Goal: Information Seeking & Learning: Compare options

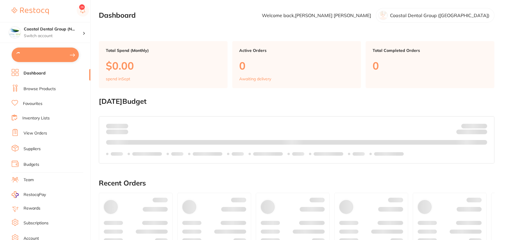
type input "12"
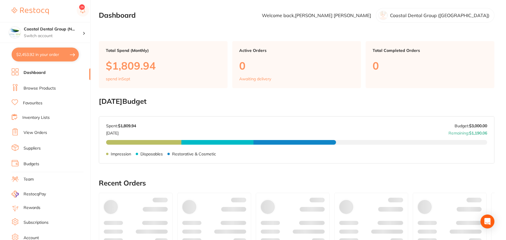
click at [28, 88] on link "Browse Products" at bounding box center [40, 89] width 32 height 6
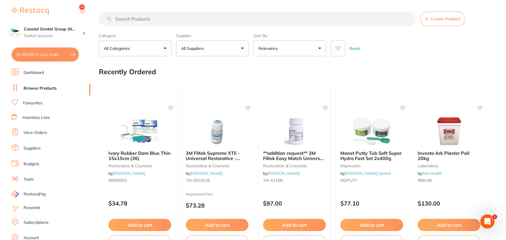
click at [243, 51] on button "All Suppliers" at bounding box center [212, 49] width 73 height 16
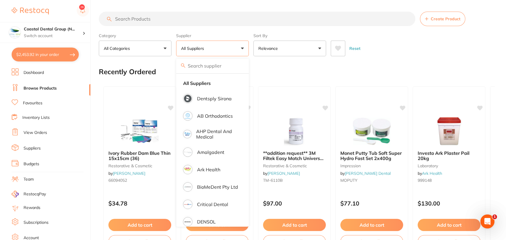
click at [318, 49] on button "Relevance" at bounding box center [289, 49] width 73 height 16
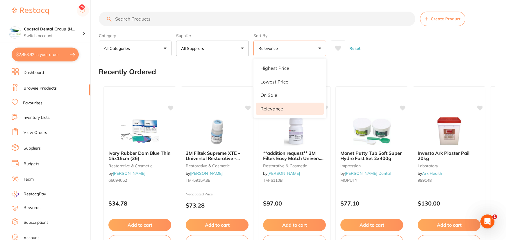
click at [318, 49] on button "Relevance" at bounding box center [289, 49] width 73 height 16
click at [244, 46] on button "All Suppliers" at bounding box center [212, 49] width 73 height 16
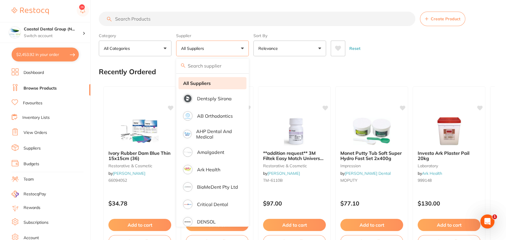
click at [205, 85] on strong "All Suppliers" at bounding box center [197, 83] width 28 height 5
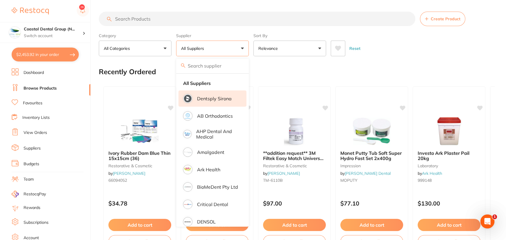
click at [206, 98] on p "Dentsply Sirona" at bounding box center [214, 98] width 35 height 5
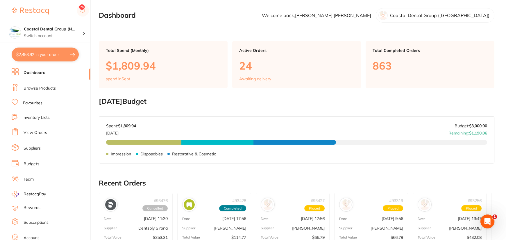
click at [38, 89] on link "Browse Products" at bounding box center [40, 89] width 32 height 6
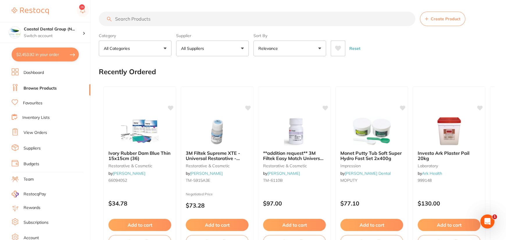
click at [320, 48] on button "Relevance" at bounding box center [289, 49] width 73 height 16
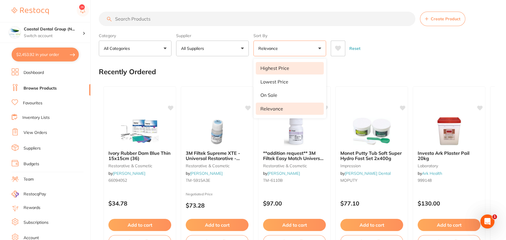
click at [287, 71] on p "Highest Price" at bounding box center [274, 68] width 29 height 5
click at [318, 49] on button "Highest Price" at bounding box center [289, 49] width 73 height 16
click at [287, 79] on div "Recently Ordered" at bounding box center [296, 71] width 395 height 19
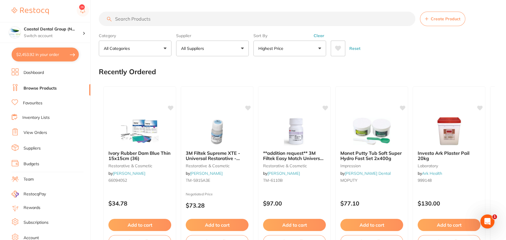
click at [128, 69] on h2 "Recently Ordered" at bounding box center [127, 72] width 57 height 8
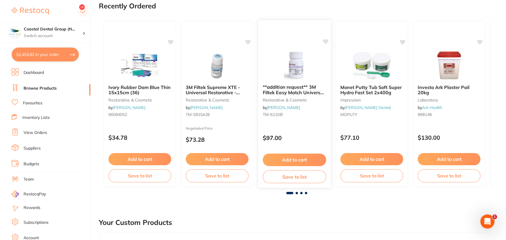
scroll to position [158, 0]
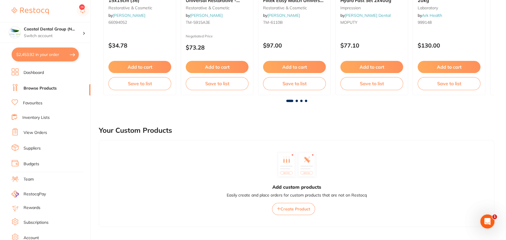
click at [304, 101] on div at bounding box center [296, 101] width 395 height 2
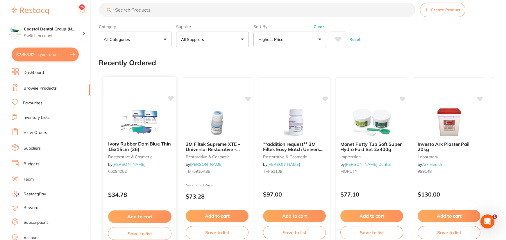
scroll to position [0, 0]
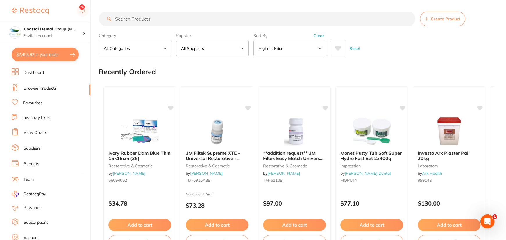
click at [295, 48] on button "Highest Price" at bounding box center [289, 49] width 73 height 16
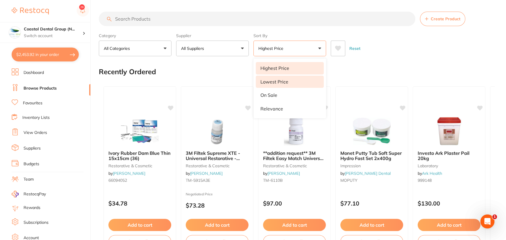
click at [287, 78] on li "Lowest Price" at bounding box center [290, 82] width 68 height 12
click at [164, 48] on button "All Categories" at bounding box center [135, 49] width 73 height 16
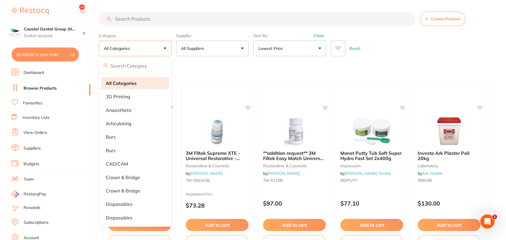
click at [126, 85] on strong "All Categories" at bounding box center [121, 83] width 31 height 5
click at [191, 70] on div "Recently Ordered" at bounding box center [296, 71] width 395 height 19
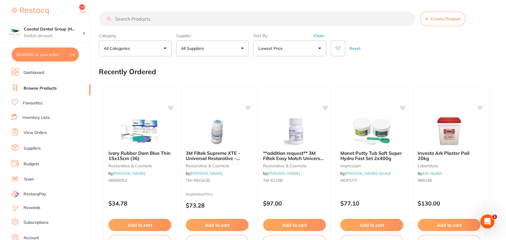
click at [33, 87] on link "Browse Products" at bounding box center [40, 89] width 33 height 6
click at [321, 35] on button "Clear" at bounding box center [319, 35] width 14 height 5
click at [27, 103] on link "Favourites" at bounding box center [32, 103] width 19 height 6
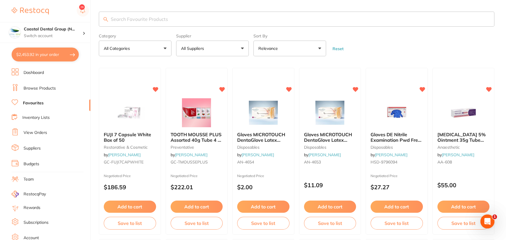
click at [320, 51] on button "Relevance" at bounding box center [289, 49] width 73 height 16
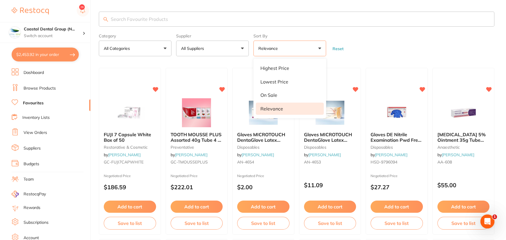
click at [245, 49] on button "All Suppliers" at bounding box center [212, 49] width 73 height 16
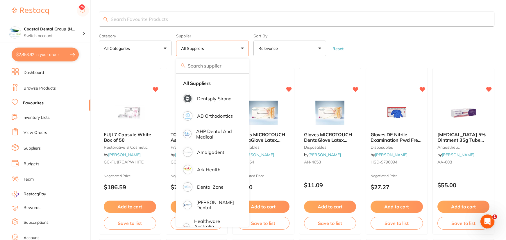
click at [245, 49] on button "All Suppliers" at bounding box center [212, 49] width 73 height 16
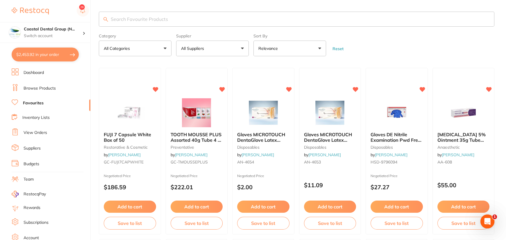
click at [320, 49] on button "Relevance" at bounding box center [289, 49] width 73 height 16
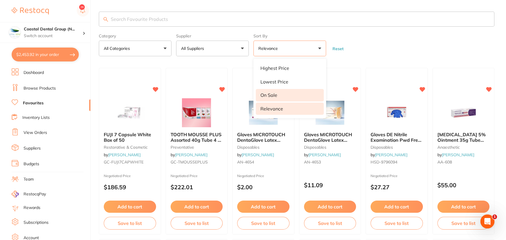
click at [282, 99] on li "On Sale" at bounding box center [290, 95] width 68 height 12
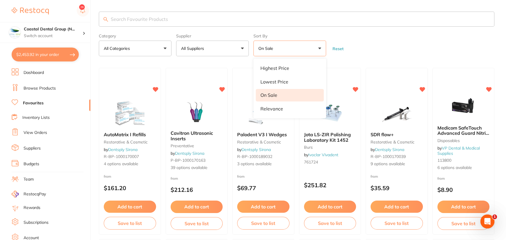
click at [164, 48] on button "All Categories" at bounding box center [135, 49] width 73 height 16
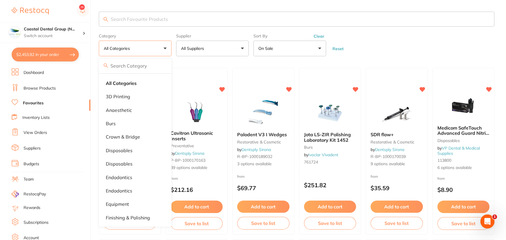
click at [204, 47] on p "All Suppliers" at bounding box center [193, 49] width 25 height 6
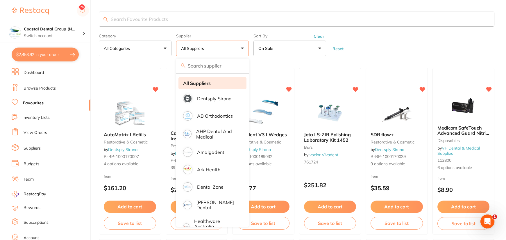
click at [202, 82] on strong "All Suppliers" at bounding box center [197, 83] width 28 height 5
click at [337, 49] on button "Reset" at bounding box center [337, 48] width 15 height 5
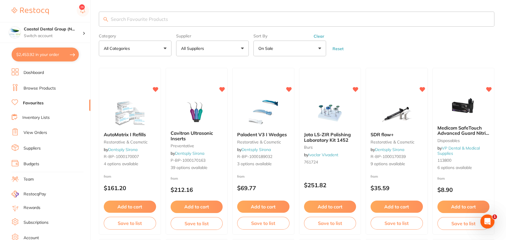
click at [339, 49] on section at bounding box center [253, 120] width 506 height 240
click at [36, 115] on link "Inventory Lists" at bounding box center [35, 118] width 27 height 6
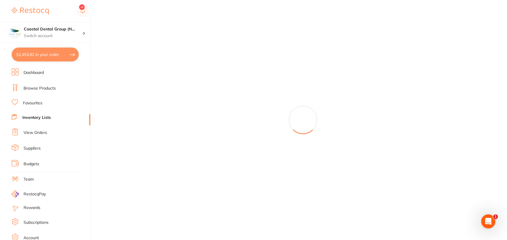
click at [33, 148] on link "Suppliers" at bounding box center [32, 149] width 17 height 6
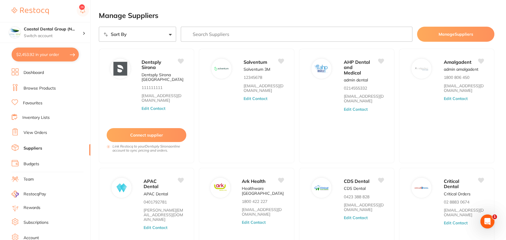
click at [33, 148] on link "Suppliers" at bounding box center [33, 149] width 19 height 6
click at [32, 90] on link "Browse Products" at bounding box center [40, 89] width 32 height 6
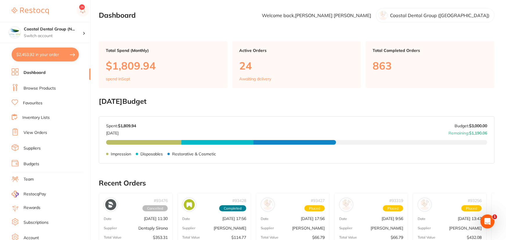
click at [39, 74] on link "Dashboard" at bounding box center [35, 73] width 22 height 6
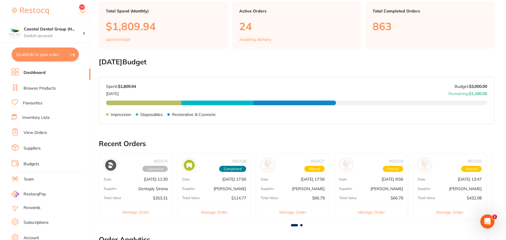
scroll to position [31, 0]
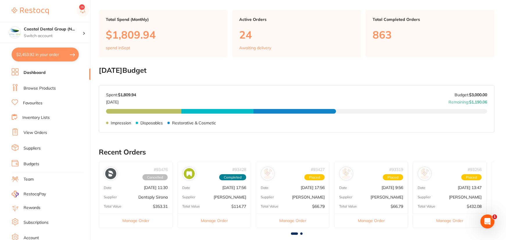
click at [39, 105] on link "Favourites" at bounding box center [32, 103] width 19 height 6
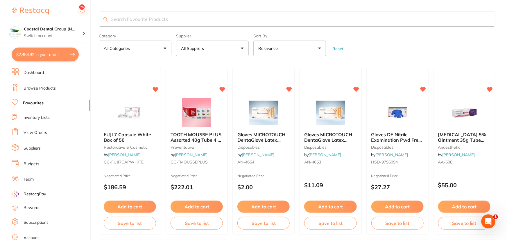
click at [46, 88] on link "Browse Products" at bounding box center [40, 89] width 32 height 6
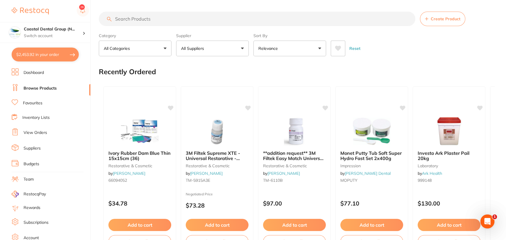
click at [354, 47] on button "Reset" at bounding box center [354, 49] width 15 height 16
click at [37, 90] on link "Browse Products" at bounding box center [40, 89] width 33 height 6
click at [165, 15] on input "search" at bounding box center [257, 19] width 316 height 15
type input "suppliers"
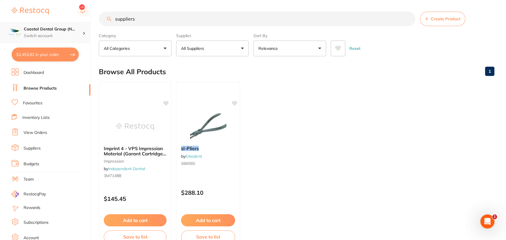
drag, startPoint x: 152, startPoint y: 21, endPoint x: 79, endPoint y: 28, distance: 72.9
click at [84, 25] on div "$2,453.92 Coastal Dental Group (N... Switch account Coastal Dental Group ([GEOG…" at bounding box center [253, 120] width 506 height 240
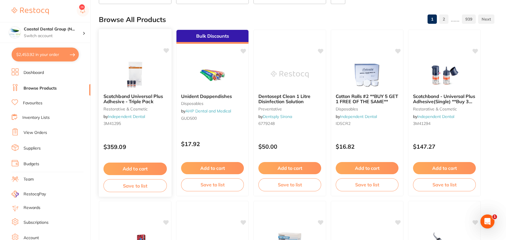
scroll to position [53, 0]
click at [283, 66] on img at bounding box center [289, 73] width 38 height 29
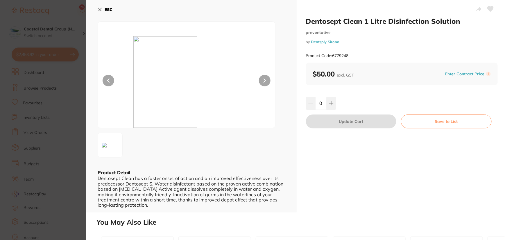
click at [98, 8] on icon at bounding box center [100, 9] width 5 height 5
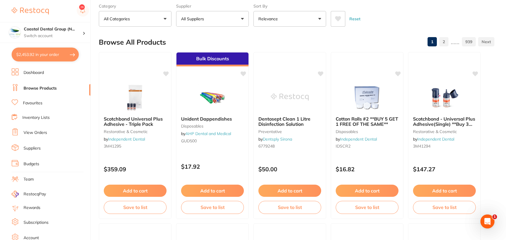
scroll to position [26, 0]
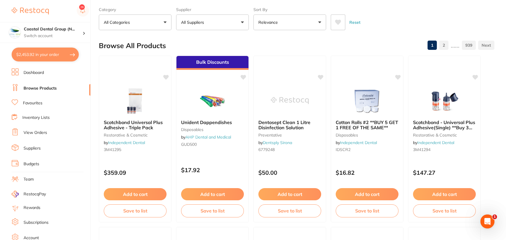
click at [35, 147] on link "Suppliers" at bounding box center [32, 149] width 17 height 6
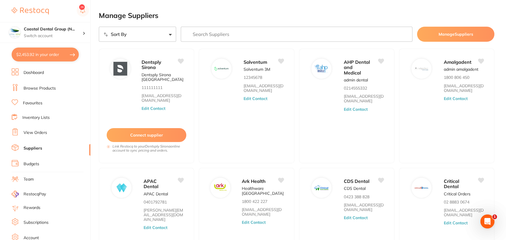
click at [53, 58] on button "$2,453.92 in your order" at bounding box center [45, 55] width 67 height 14
checkbox input "true"
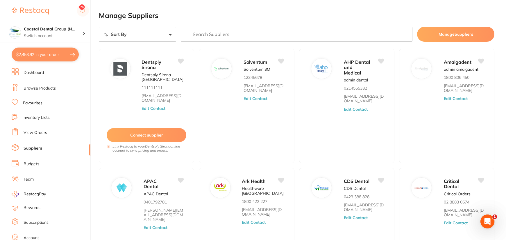
checkbox input "true"
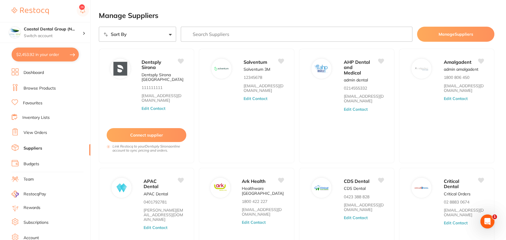
checkbox input "true"
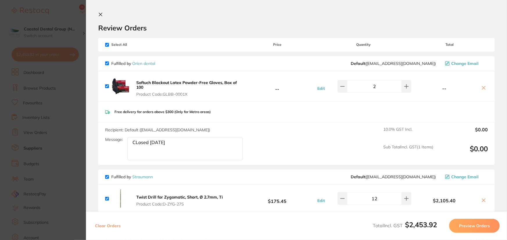
click at [102, 15] on icon at bounding box center [100, 14] width 5 height 5
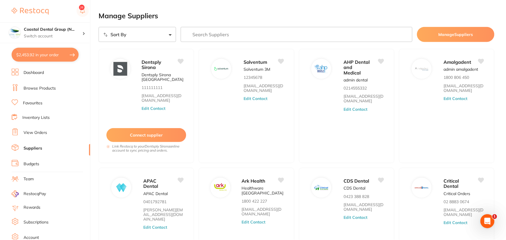
scroll to position [26, 0]
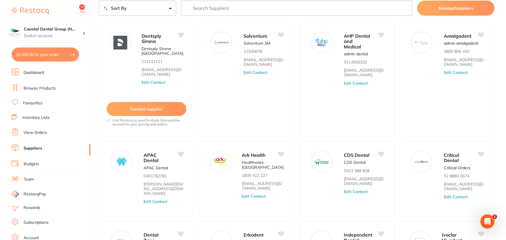
click at [45, 90] on link "Browse Products" at bounding box center [40, 89] width 32 height 6
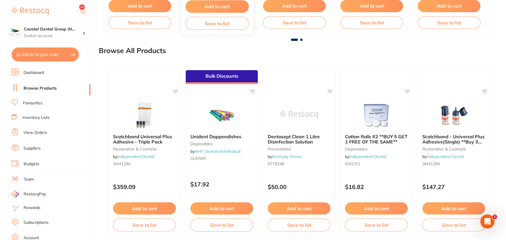
scroll to position [574, 0]
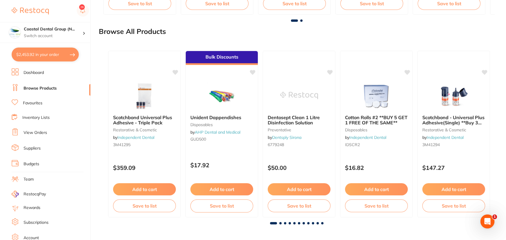
click at [282, 222] on div at bounding box center [296, 223] width 386 height 2
click at [280, 223] on span at bounding box center [280, 223] width 2 height 2
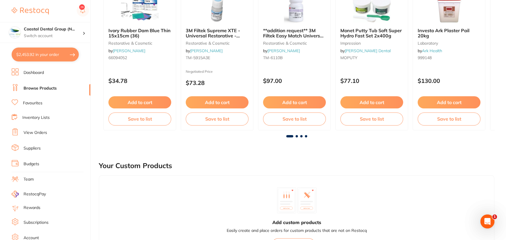
scroll to position [0, 0]
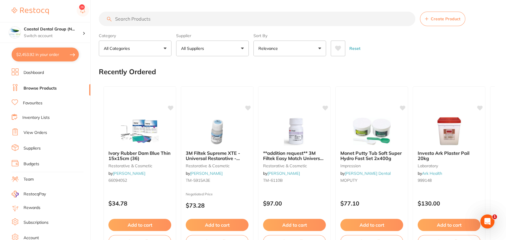
click at [192, 46] on p "All Suppliers" at bounding box center [193, 49] width 25 height 6
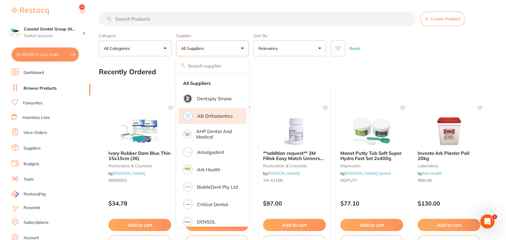
click at [211, 120] on li "AB Orthodontics" at bounding box center [212, 116] width 68 height 16
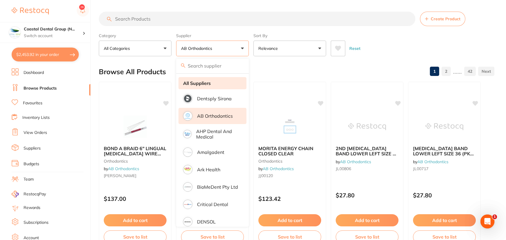
click at [200, 81] on strong "All Suppliers" at bounding box center [197, 83] width 28 height 5
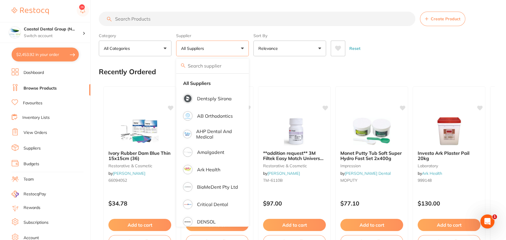
click at [356, 49] on button "Reset" at bounding box center [354, 49] width 15 height 16
click at [372, 84] on div "Ivory Rubber Dam Blue Thin 15x15cm (36) restorative & cosmetic by Kulzer 660940…" at bounding box center [296, 170] width 395 height 176
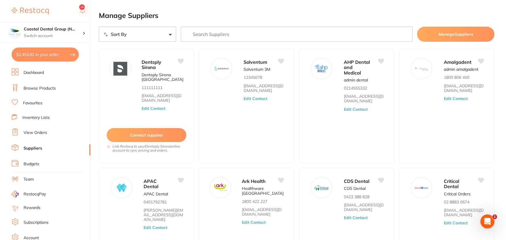
click at [32, 9] on img at bounding box center [30, 11] width 37 height 7
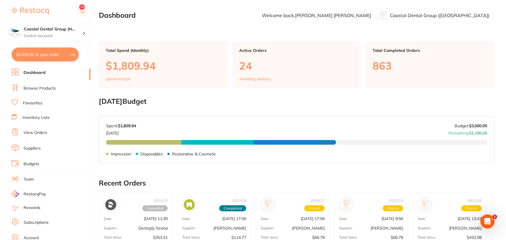
click at [36, 90] on link "Browse Products" at bounding box center [40, 89] width 32 height 6
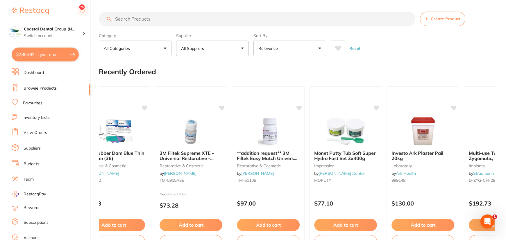
click at [55, 88] on link "Browse Products" at bounding box center [40, 89] width 33 height 6
click at [353, 46] on button "Reset" at bounding box center [354, 49] width 15 height 16
click at [40, 13] on img at bounding box center [30, 11] width 37 height 7
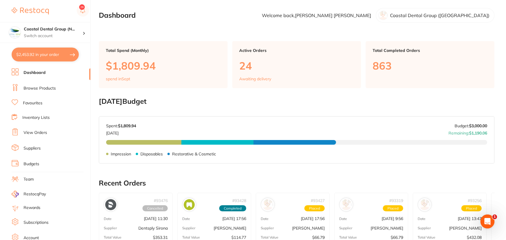
click at [35, 89] on link "Browse Products" at bounding box center [40, 89] width 32 height 6
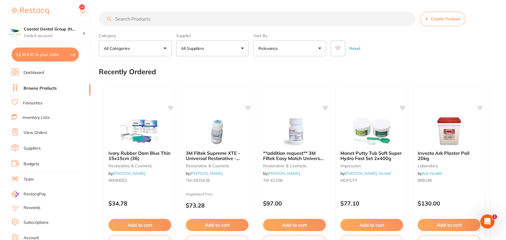
click at [319, 49] on button "Relevance" at bounding box center [289, 49] width 73 height 16
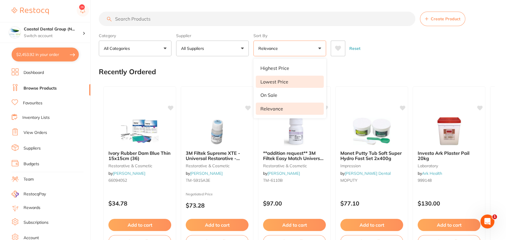
click at [292, 81] on li "Lowest Price" at bounding box center [290, 82] width 68 height 12
click at [136, 20] on input "search" at bounding box center [257, 19] width 316 height 15
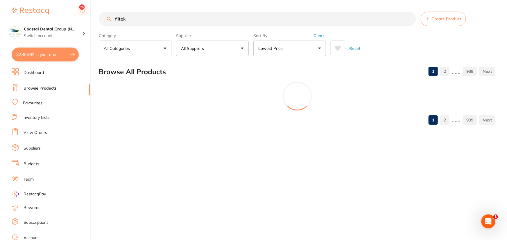
type input "filtek"
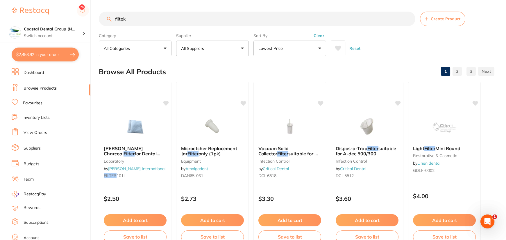
click at [459, 72] on link "2" at bounding box center [456, 72] width 9 height 12
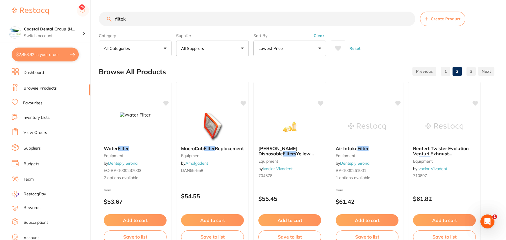
click at [242, 49] on button "All Suppliers" at bounding box center [212, 49] width 73 height 16
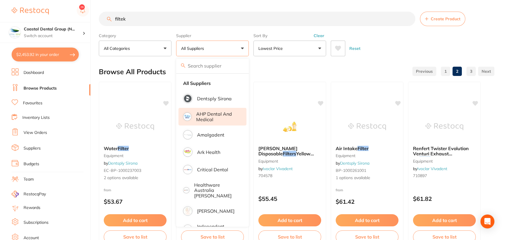
click at [203, 117] on p "AHP Dental and Medical" at bounding box center [217, 117] width 42 height 11
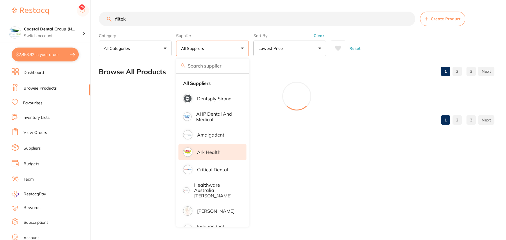
click at [209, 136] on li "Amalgadent" at bounding box center [212, 135] width 68 height 16
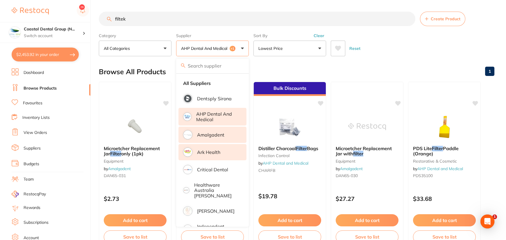
click at [211, 155] on li "Ark Health" at bounding box center [212, 152] width 68 height 16
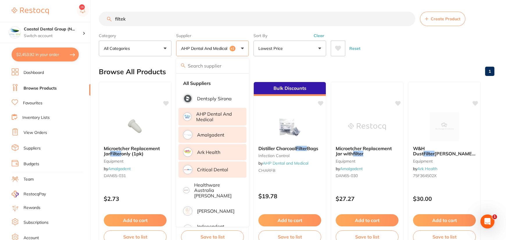
click at [211, 170] on p "Critical Dental" at bounding box center [212, 169] width 31 height 5
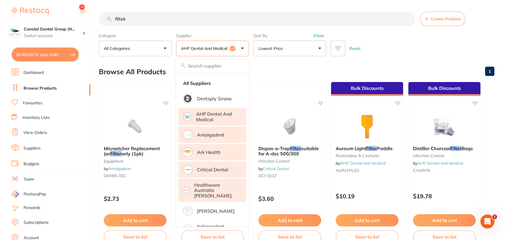
click at [216, 187] on p "Healthware Australia [PERSON_NAME]" at bounding box center [216, 191] width 44 height 16
click at [365, 65] on div "Browse All Products 1" at bounding box center [296, 71] width 395 height 19
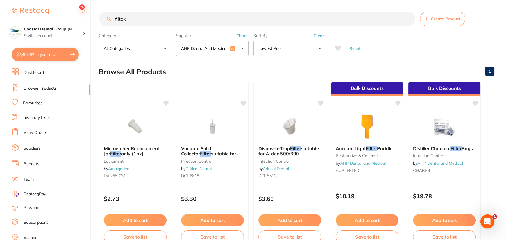
click at [156, 74] on h2 "Browse All Products" at bounding box center [132, 72] width 67 height 8
click at [491, 70] on link "1" at bounding box center [489, 72] width 9 height 12
click at [242, 48] on button "AHP Dental and Medical +4" at bounding box center [212, 49] width 73 height 16
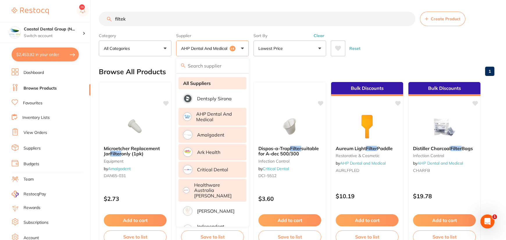
click at [203, 82] on strong "All Suppliers" at bounding box center [197, 83] width 28 height 5
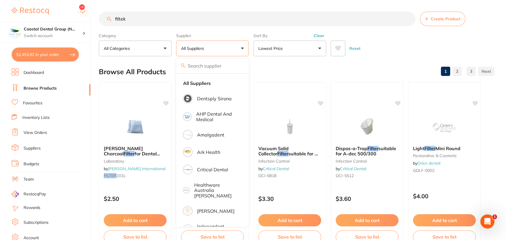
click at [285, 32] on div "Sort By Lowest Price Highest Price Lowest Price On Sale Relevance Clear" at bounding box center [289, 44] width 73 height 26
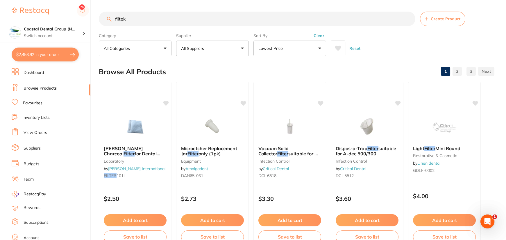
click at [33, 105] on link "Favourites" at bounding box center [32, 103] width 19 height 6
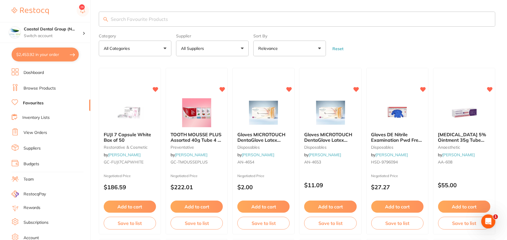
click at [32, 119] on link "Inventory Lists" at bounding box center [35, 118] width 27 height 6
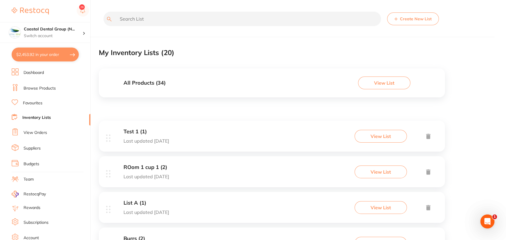
click at [145, 84] on h3 "All Products ( 34 )" at bounding box center [144, 83] width 42 height 6
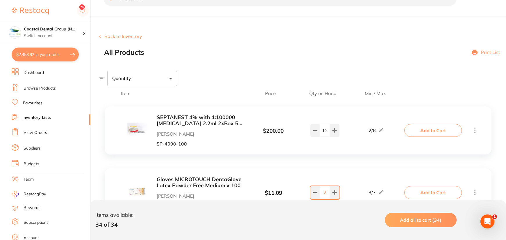
scroll to position [53, 0]
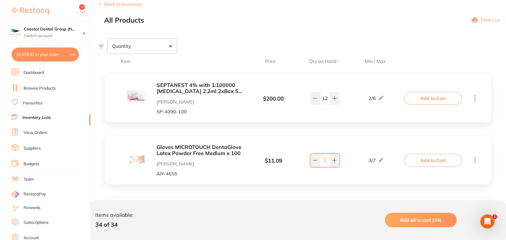
click at [35, 87] on link "Browse Products" at bounding box center [40, 89] width 32 height 6
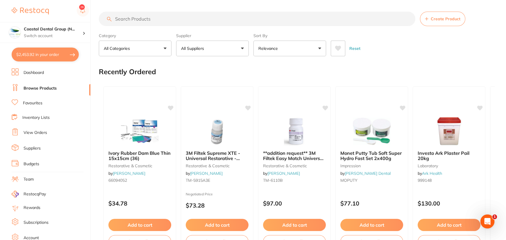
click at [141, 19] on input "search" at bounding box center [257, 19] width 316 height 15
type input "gloves"
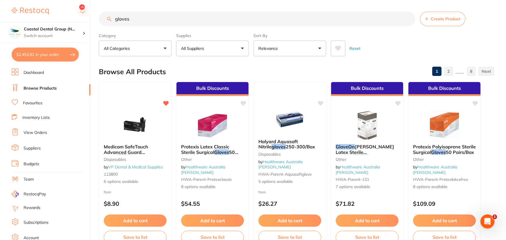
click at [123, 17] on input "gloves" at bounding box center [257, 19] width 316 height 15
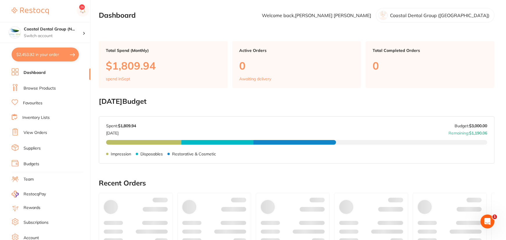
click at [43, 87] on link "Browse Products" at bounding box center [40, 89] width 32 height 6
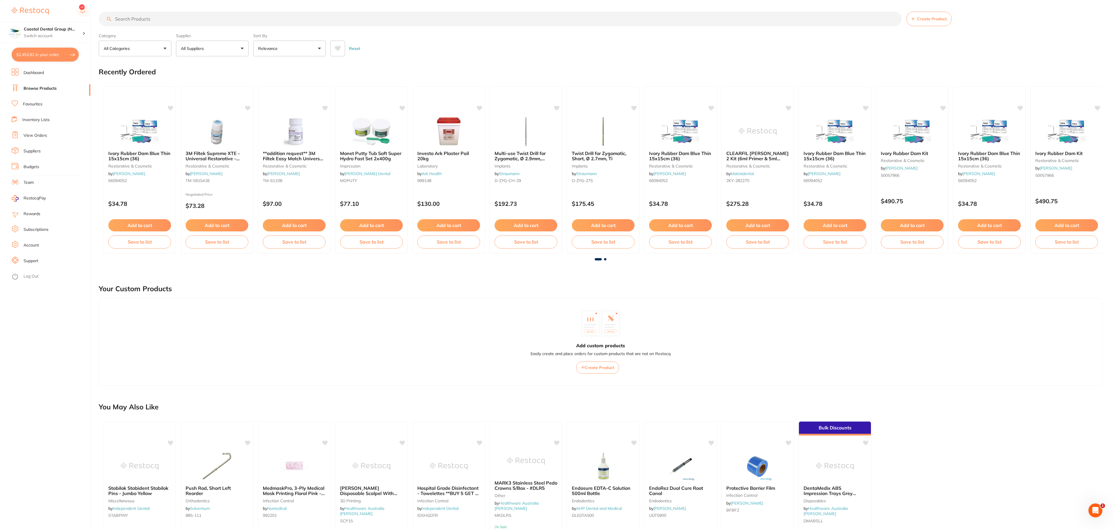
click at [319, 48] on button "Relevance" at bounding box center [289, 49] width 73 height 16
click at [302, 87] on li "Lowest Price" at bounding box center [290, 82] width 68 height 12
drag, startPoint x: 286, startPoint y: 81, endPoint x: 213, endPoint y: 13, distance: 99.9
click at [282, 81] on p "Lowest Price" at bounding box center [274, 81] width 28 height 5
click at [204, 18] on input "search" at bounding box center [500, 19] width 803 height 15
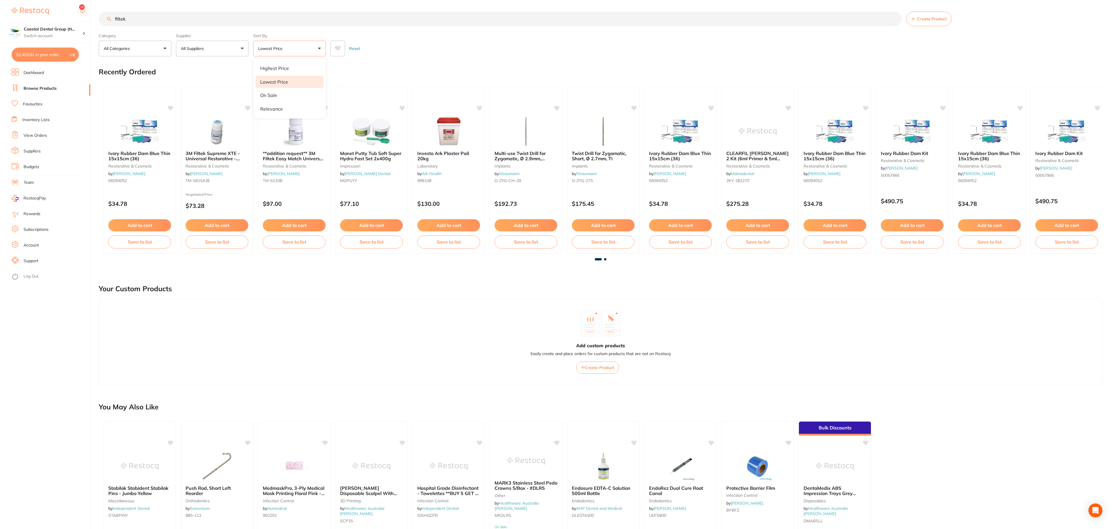
type input "filtek"
